Goal: Navigation & Orientation: Find specific page/section

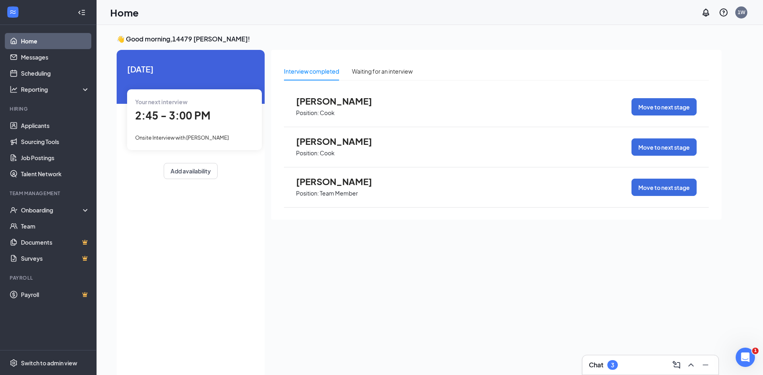
click at [64, 39] on link "Home" at bounding box center [55, 41] width 69 height 16
click at [48, 58] on link "Messages" at bounding box center [55, 57] width 69 height 16
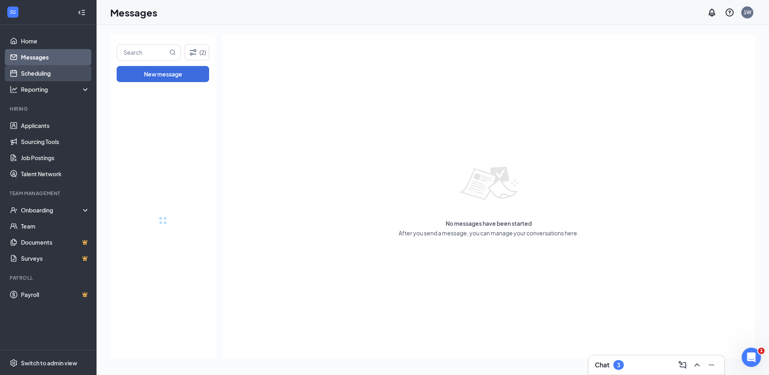
click at [48, 73] on link "Scheduling" at bounding box center [55, 73] width 69 height 16
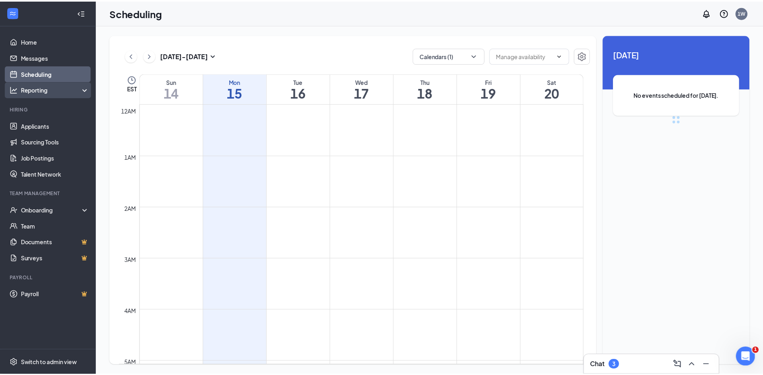
scroll to position [395, 0]
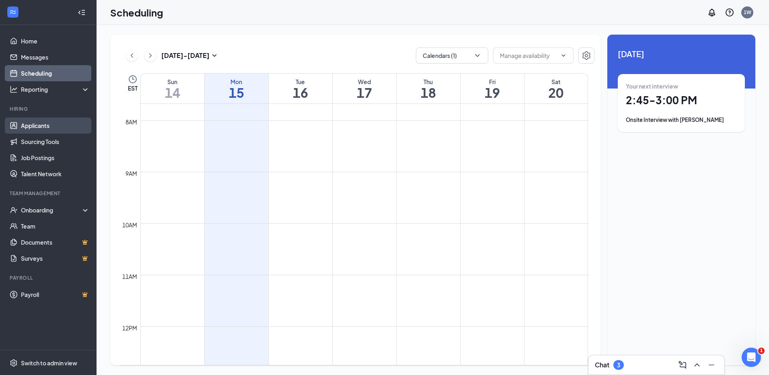
click at [67, 130] on link "Applicants" at bounding box center [55, 125] width 69 height 16
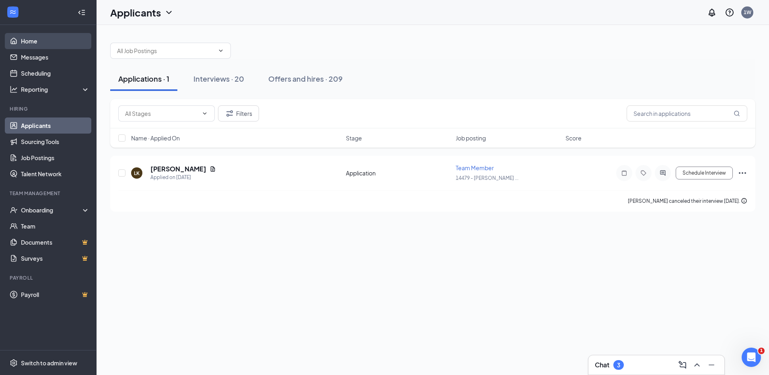
click at [41, 43] on link "Home" at bounding box center [55, 41] width 69 height 16
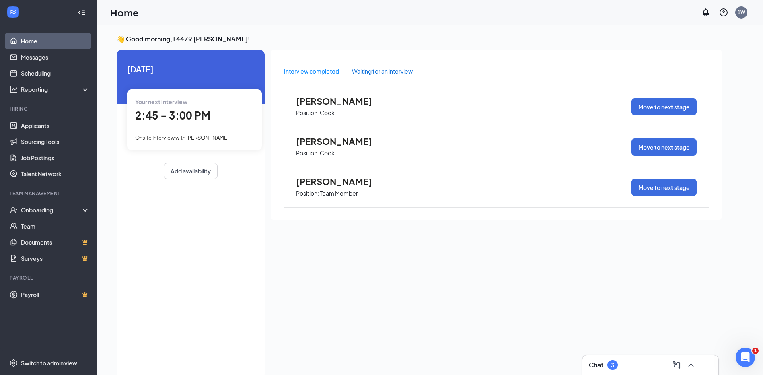
click at [379, 75] on div "Waiting for an interview" at bounding box center [382, 71] width 61 height 9
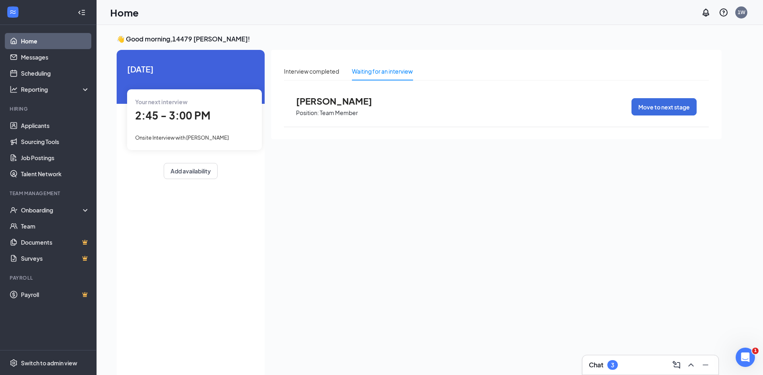
click at [402, 57] on div "Interview completed Waiting for an interview [PERSON_NAME] Position: Team Membe…" at bounding box center [496, 94] width 450 height 89
click at [44, 124] on link "Applicants" at bounding box center [55, 125] width 69 height 16
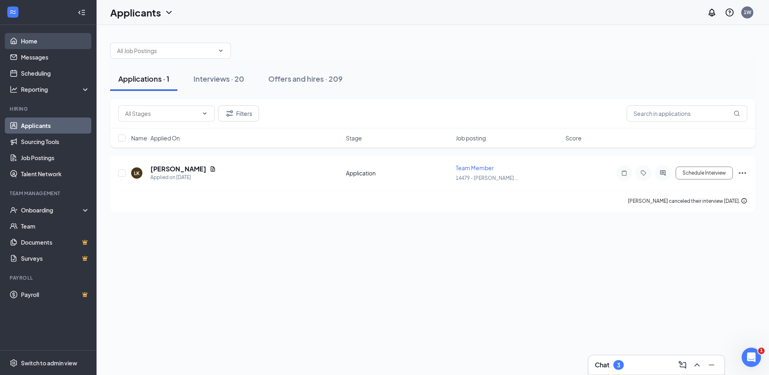
click at [47, 45] on link "Home" at bounding box center [55, 41] width 69 height 16
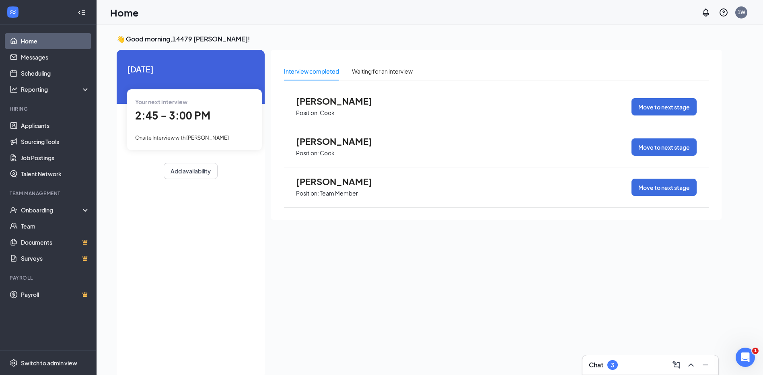
click at [383, 316] on div "Interview completed Waiting for an interview [PERSON_NAME] Position: Cook Move …" at bounding box center [496, 211] width 450 height 323
